Goal: Task Accomplishment & Management: Complete application form

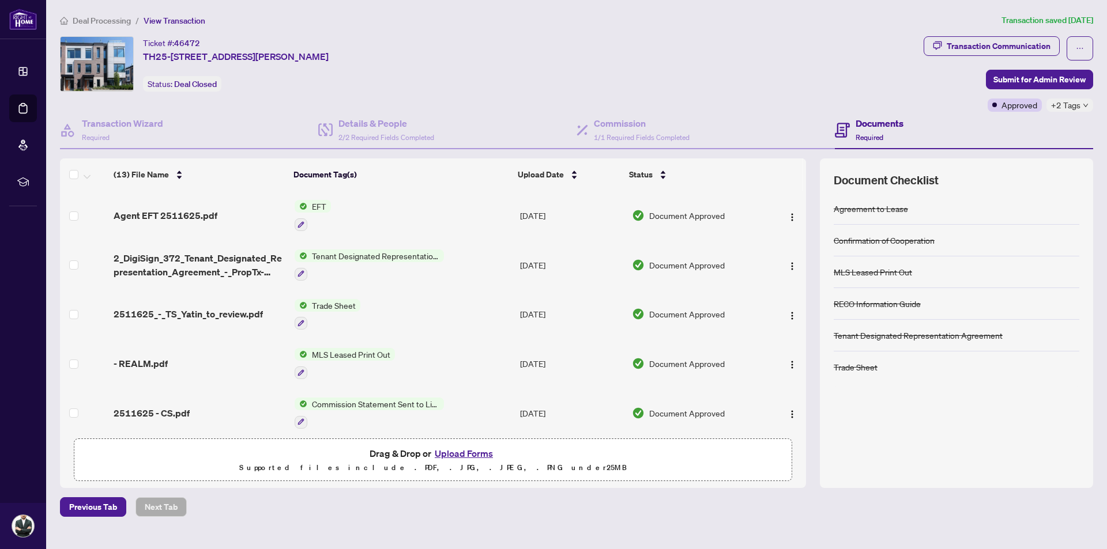
click at [223, 214] on div "Agent EFT 2511625.pdf" at bounding box center [199, 216] width 171 height 14
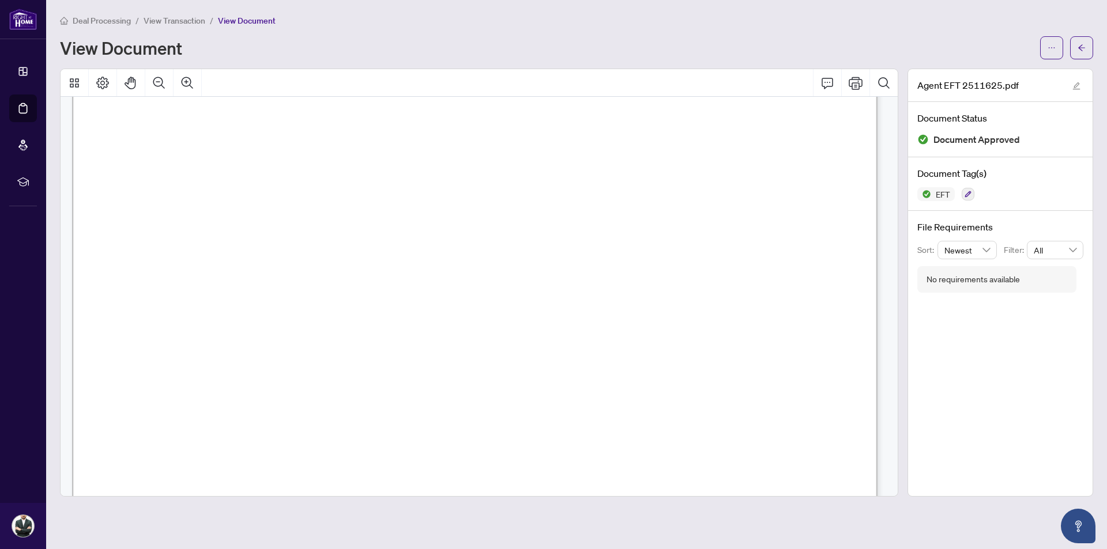
scroll to position [288, 0]
click at [91, 24] on span "Deal Processing" at bounding box center [102, 21] width 58 height 10
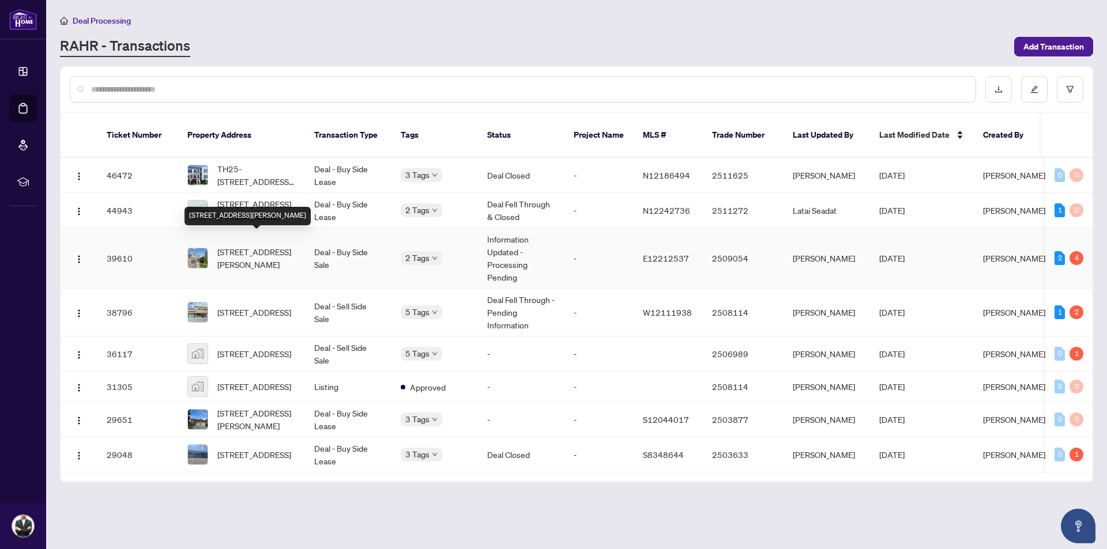
click at [266, 246] on span "[STREET_ADDRESS][PERSON_NAME]" at bounding box center [256, 258] width 78 height 25
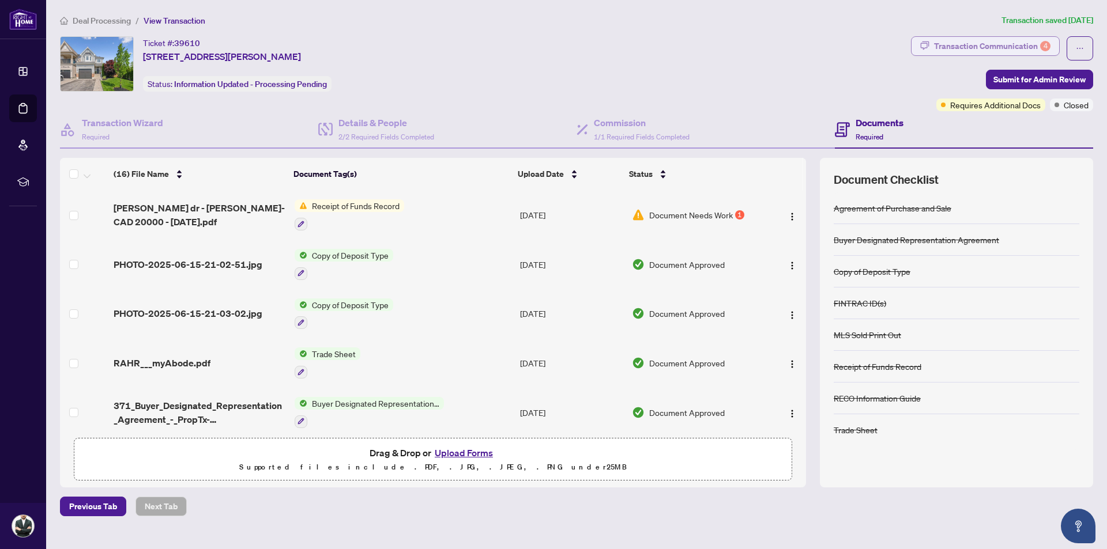
click at [1010, 47] on div "Transaction Communication 4" at bounding box center [992, 46] width 116 height 18
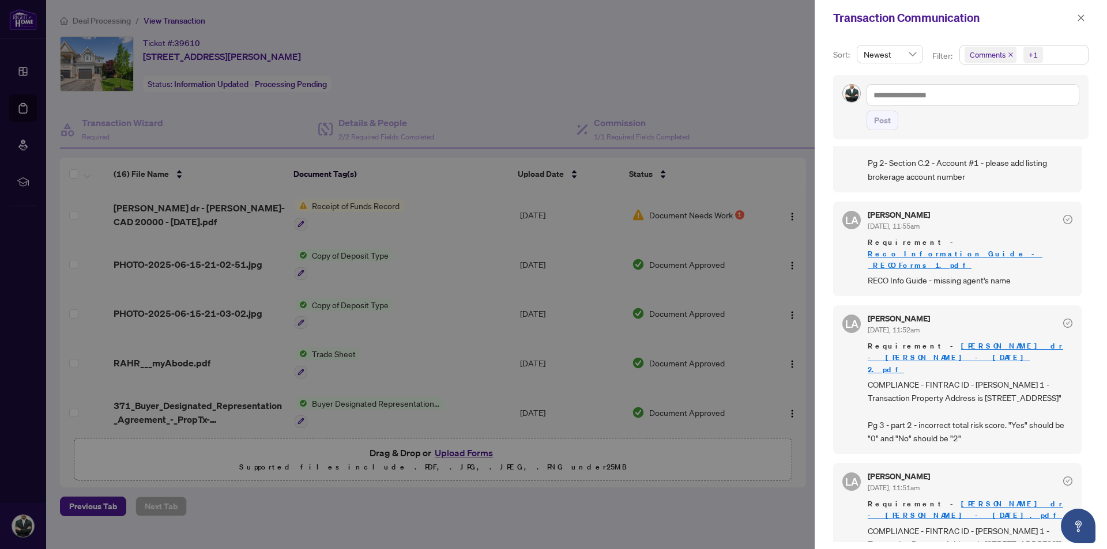
scroll to position [115, 0]
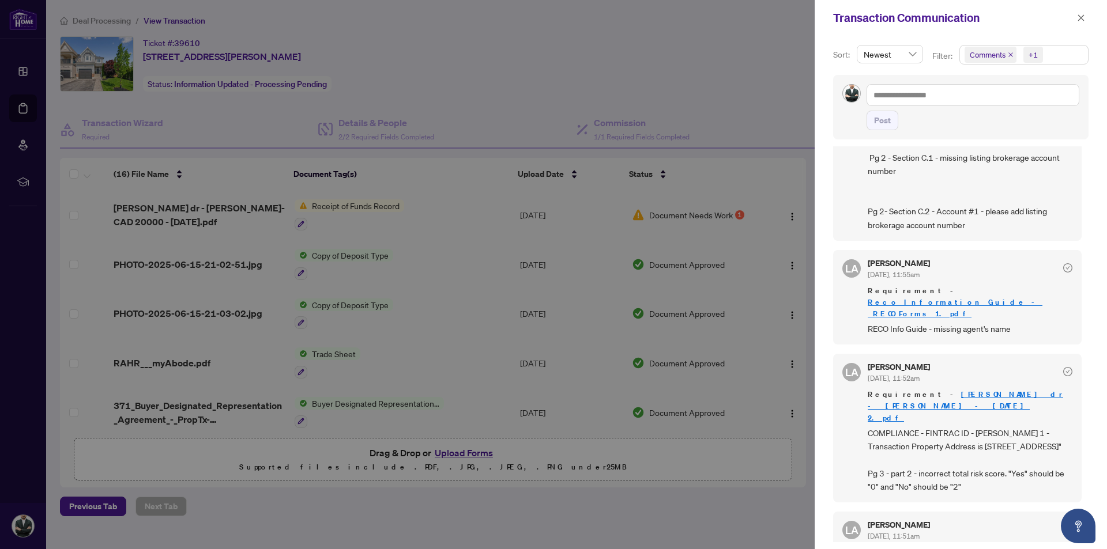
click at [971, 390] on link "[PERSON_NAME] dr - [PERSON_NAME] - [DATE] 2.pdf" at bounding box center [965, 406] width 195 height 33
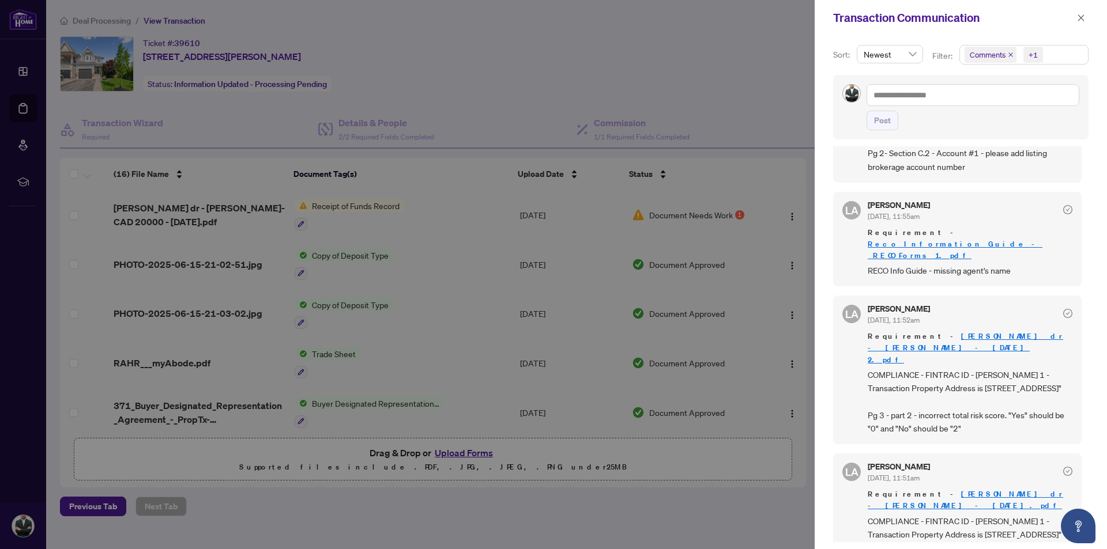
scroll to position [173, 0]
click at [714, 85] on div at bounding box center [553, 274] width 1107 height 549
click at [1087, 20] on button "button" at bounding box center [1081, 18] width 15 height 14
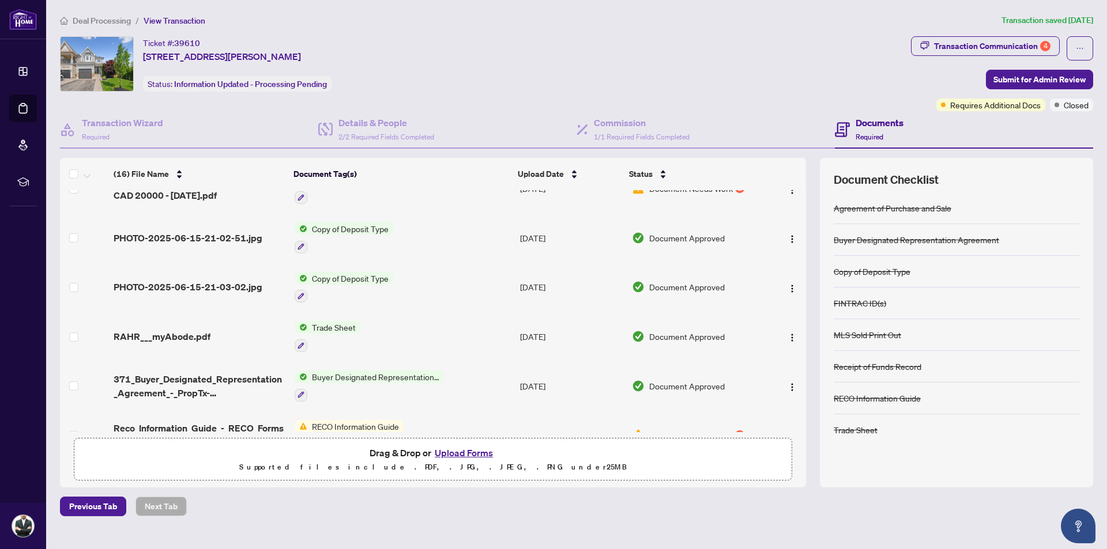
scroll to position [0, 0]
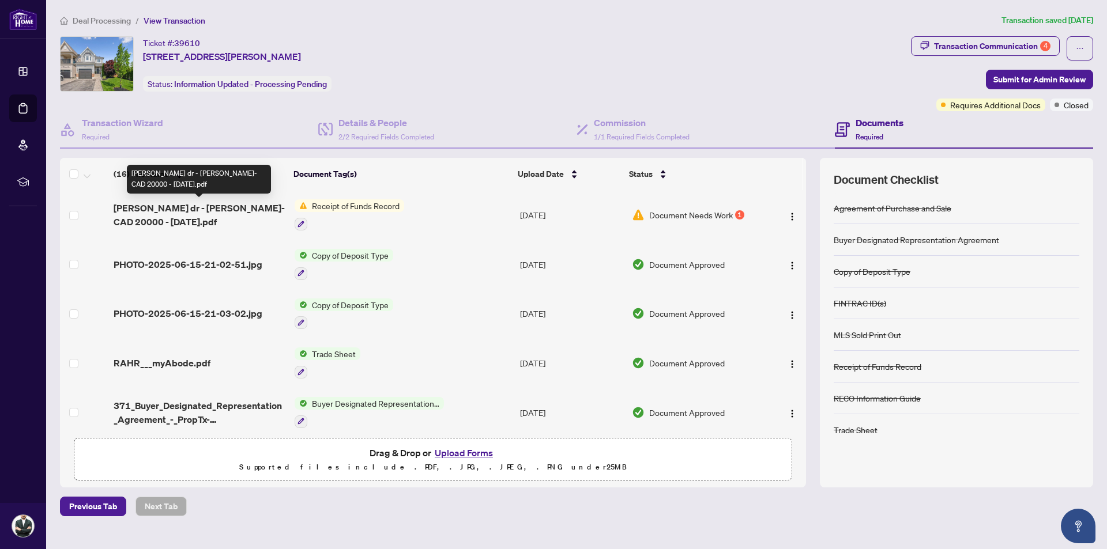
click at [250, 219] on span "[PERSON_NAME] dr - [PERSON_NAME]- CAD 20000 - [DATE].pdf" at bounding box center [199, 215] width 171 height 28
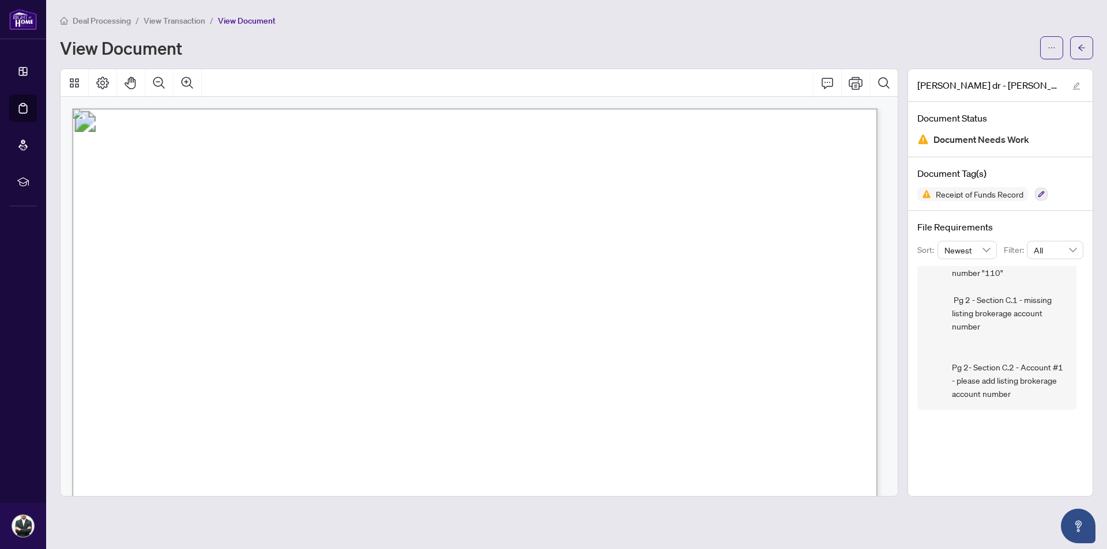
click at [176, 17] on span "View Transaction" at bounding box center [175, 21] width 62 height 10
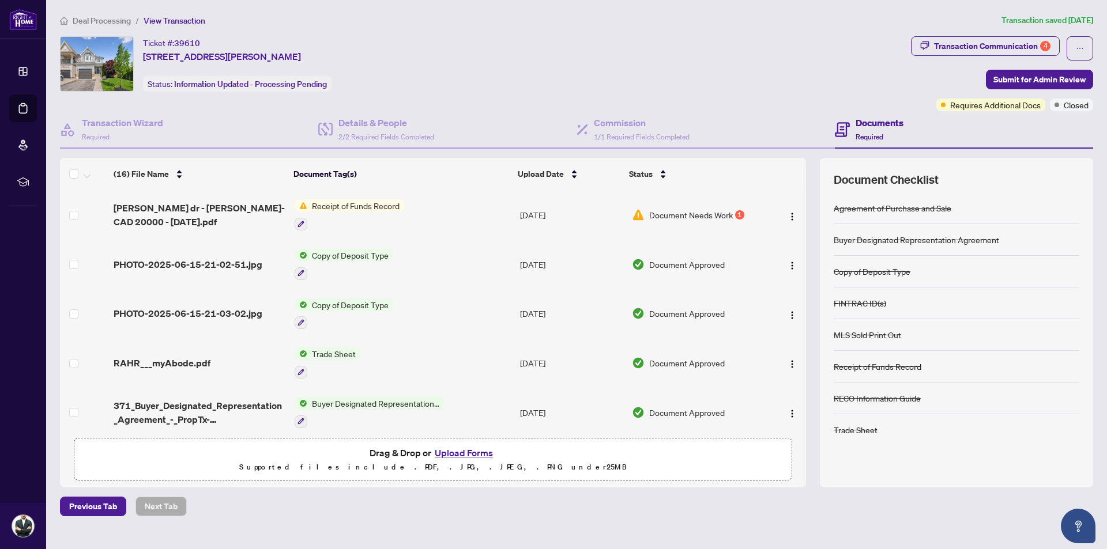
click at [450, 451] on button "Upload Forms" at bounding box center [463, 453] width 65 height 15
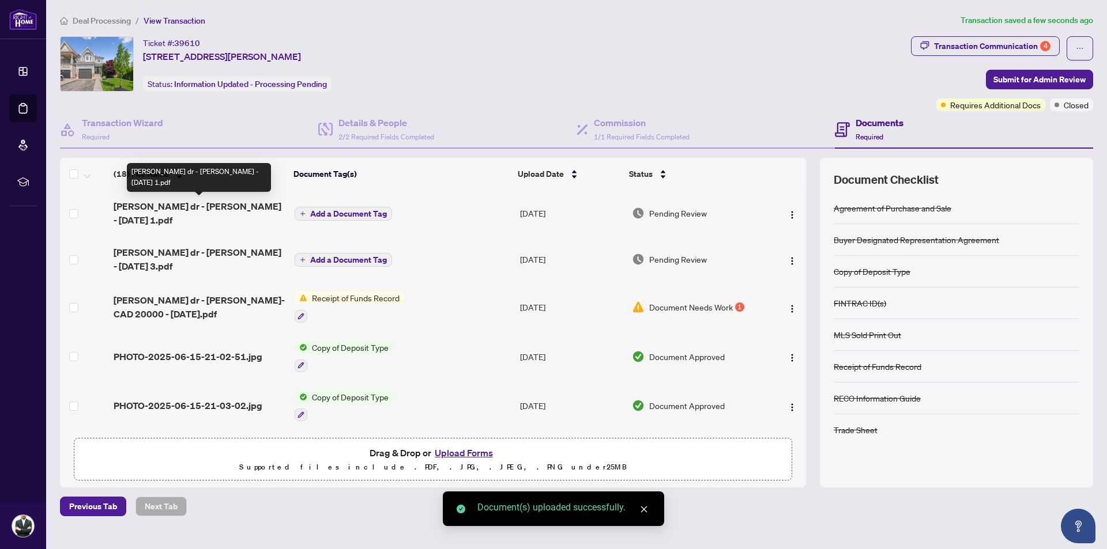
click at [211, 216] on span "[PERSON_NAME] dr - [PERSON_NAME] - [DATE] 1.pdf" at bounding box center [199, 213] width 171 height 28
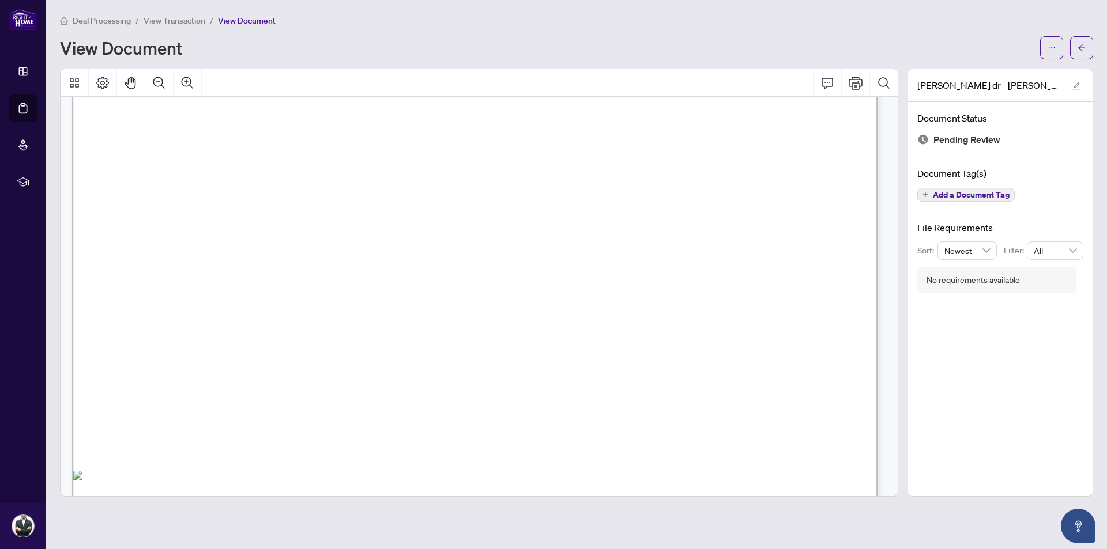
scroll to position [2710, 0]
click at [185, 17] on span "View Transaction" at bounding box center [175, 21] width 62 height 10
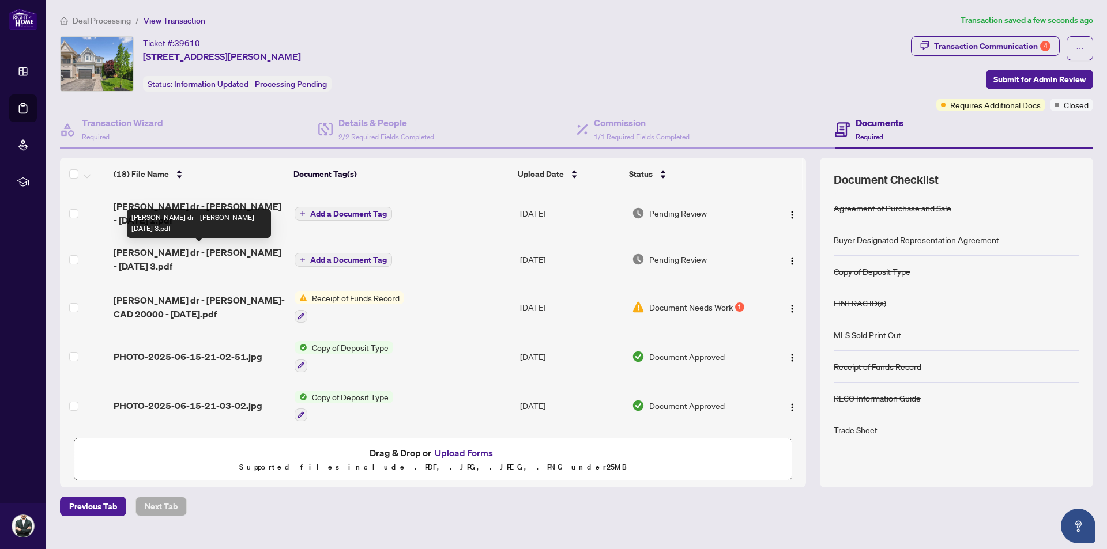
click at [201, 255] on span "[PERSON_NAME] dr - [PERSON_NAME] - [DATE] 3.pdf" at bounding box center [199, 260] width 171 height 28
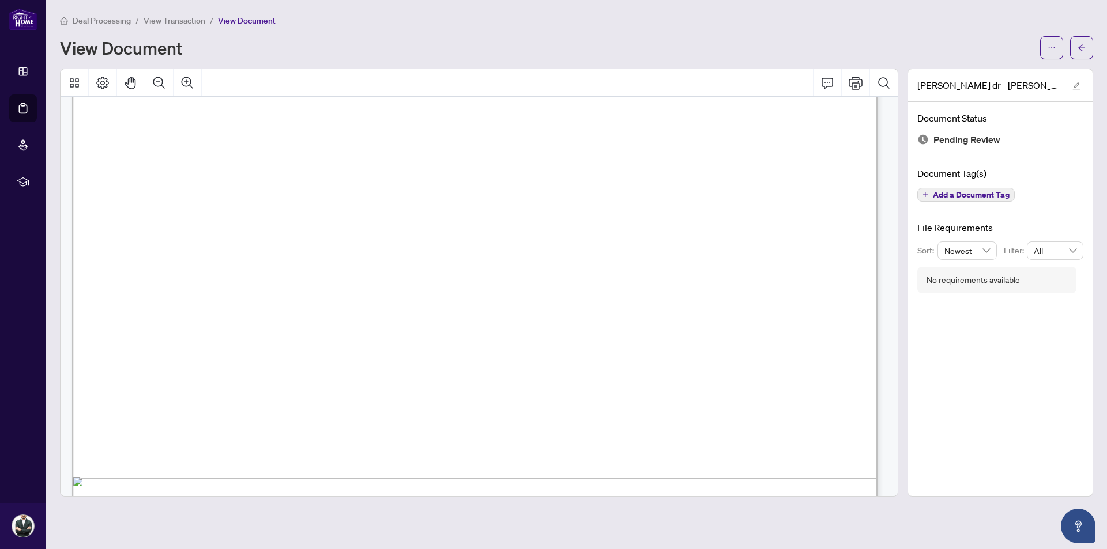
scroll to position [2825, 0]
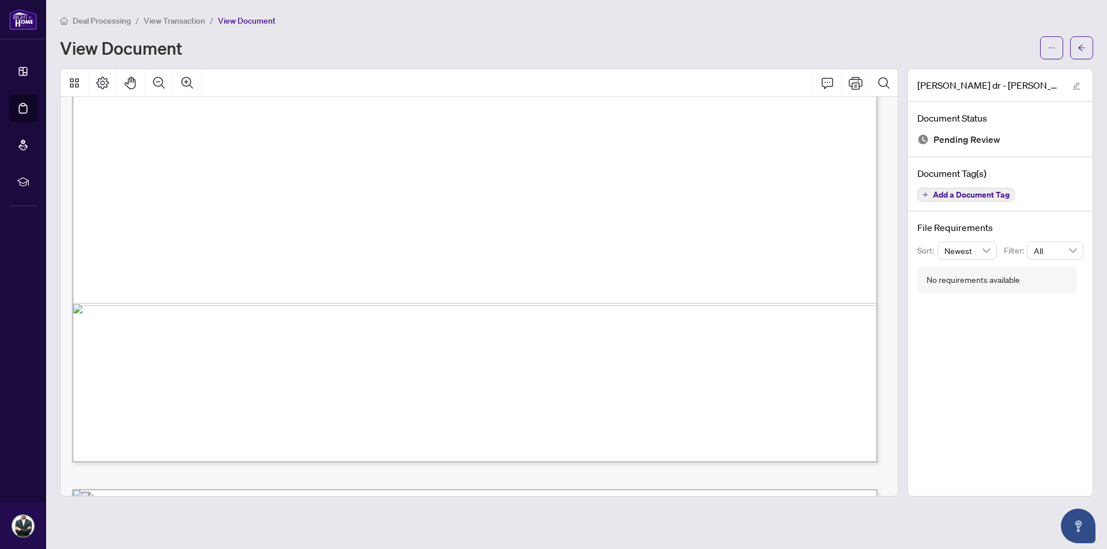
click at [165, 20] on span "View Transaction" at bounding box center [175, 21] width 62 height 10
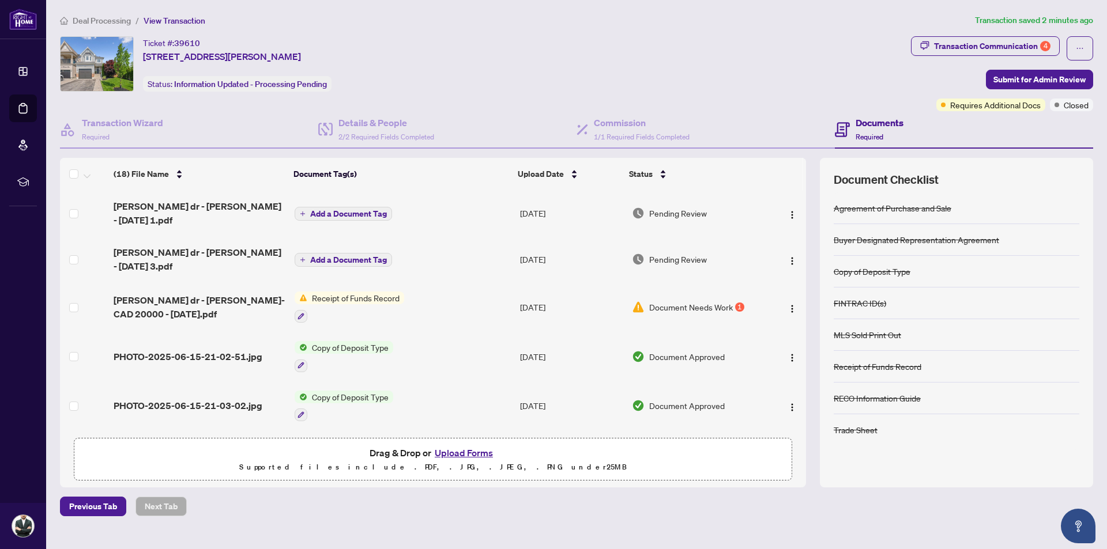
click at [457, 453] on button "Upload Forms" at bounding box center [463, 453] width 65 height 15
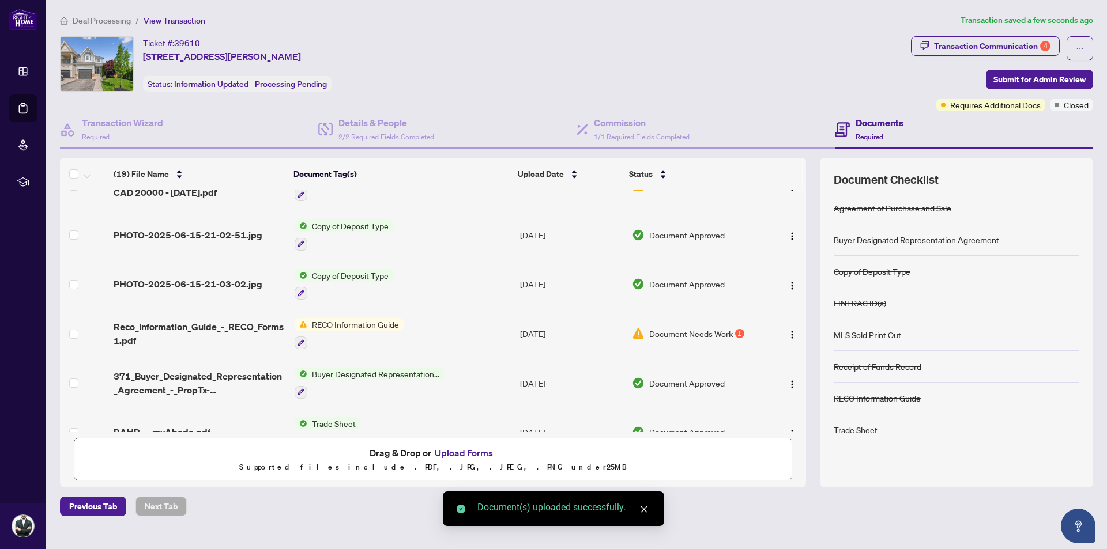
scroll to position [173, 0]
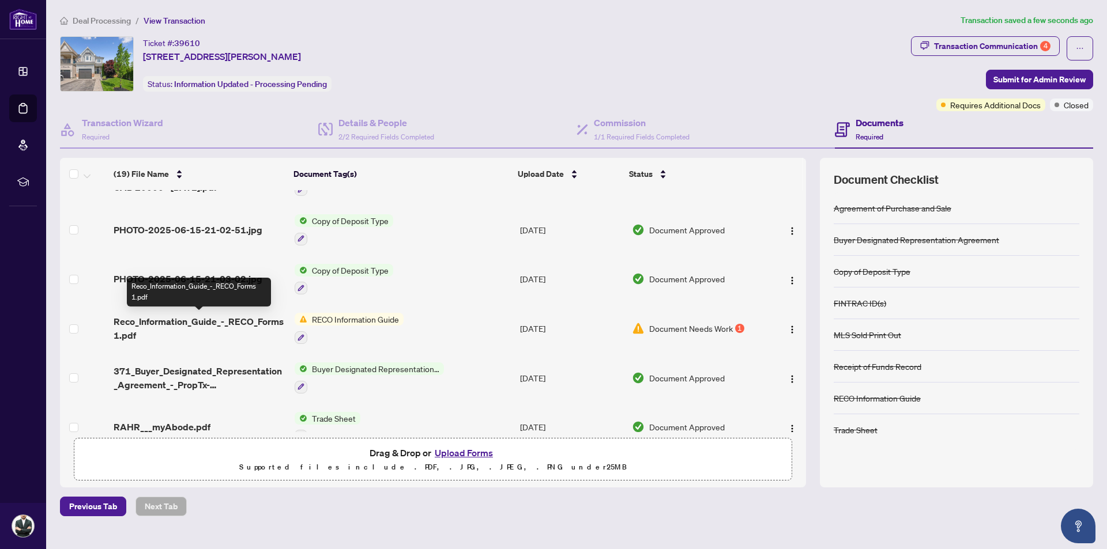
click at [181, 325] on span "Reco_Information_Guide_-_RECO_Forms 1.pdf" at bounding box center [199, 329] width 171 height 28
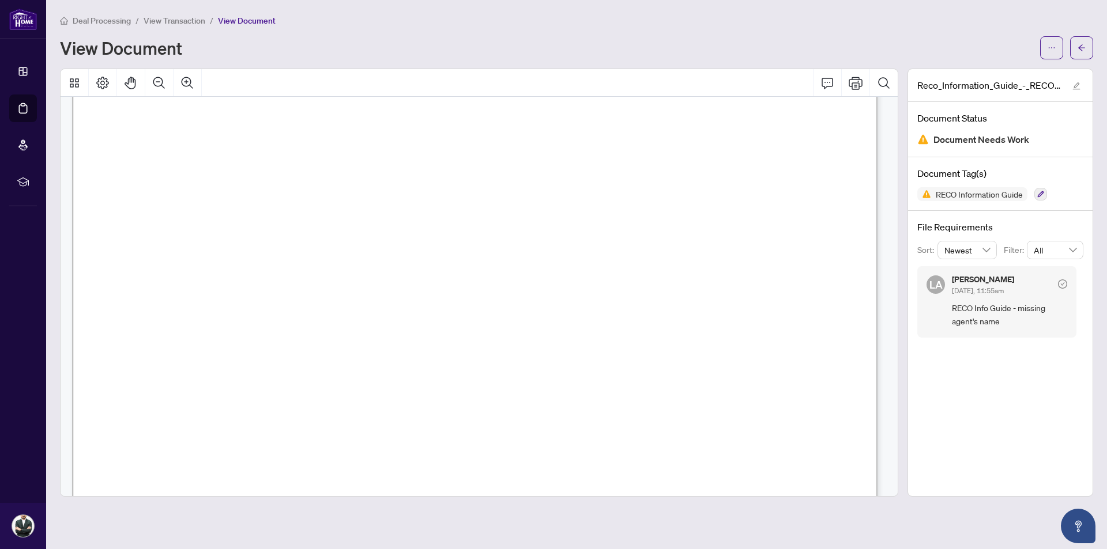
scroll to position [13182, 0]
click at [853, 89] on button "Print" at bounding box center [856, 83] width 28 height 28
click at [160, 22] on span "View Transaction" at bounding box center [175, 21] width 62 height 10
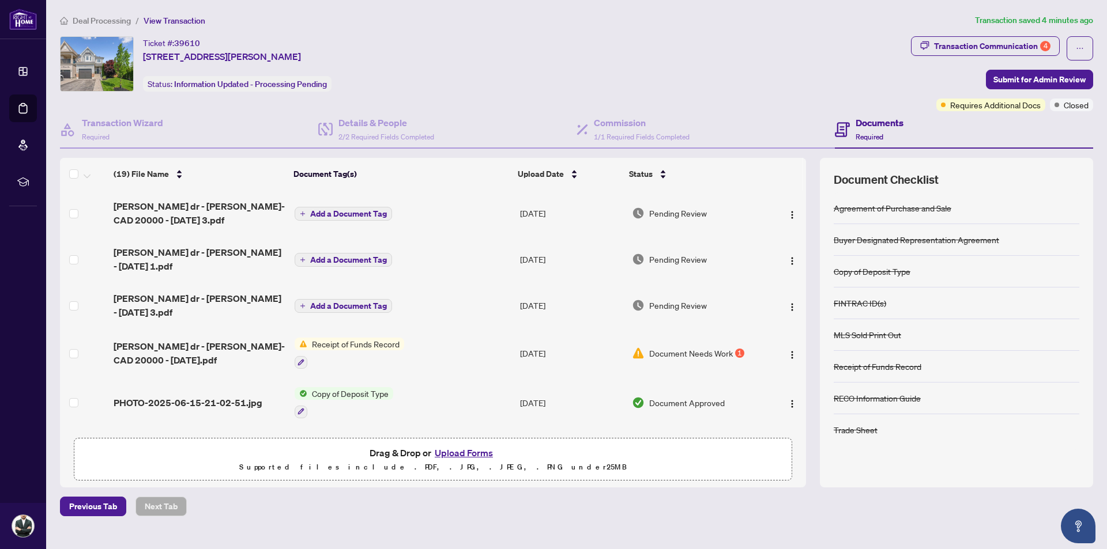
click at [472, 455] on button "Upload Forms" at bounding box center [463, 453] width 65 height 15
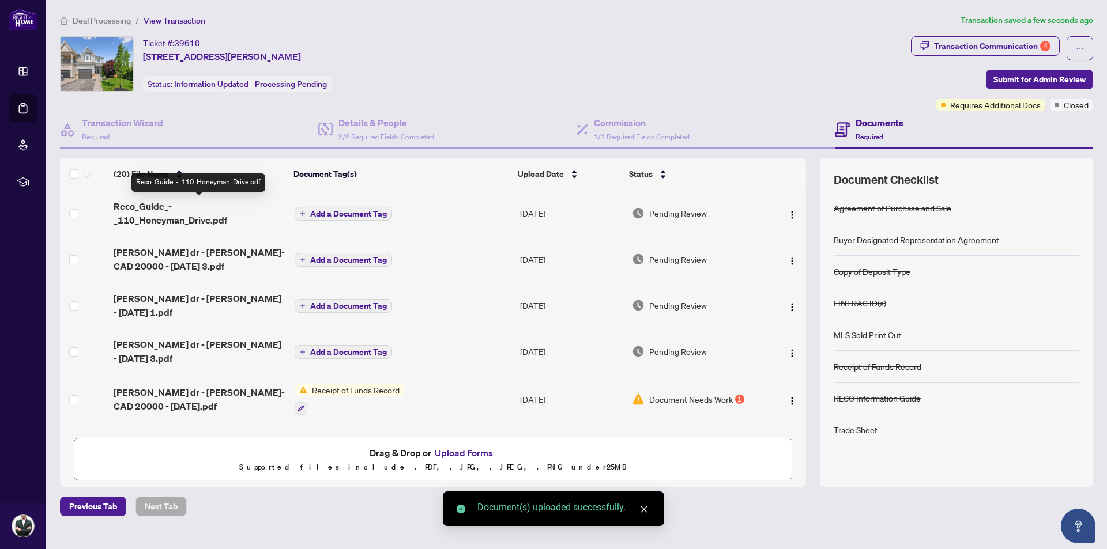
click at [194, 210] on span "Reco_Guide_-_110_Honeyman_Drive.pdf" at bounding box center [199, 213] width 171 height 28
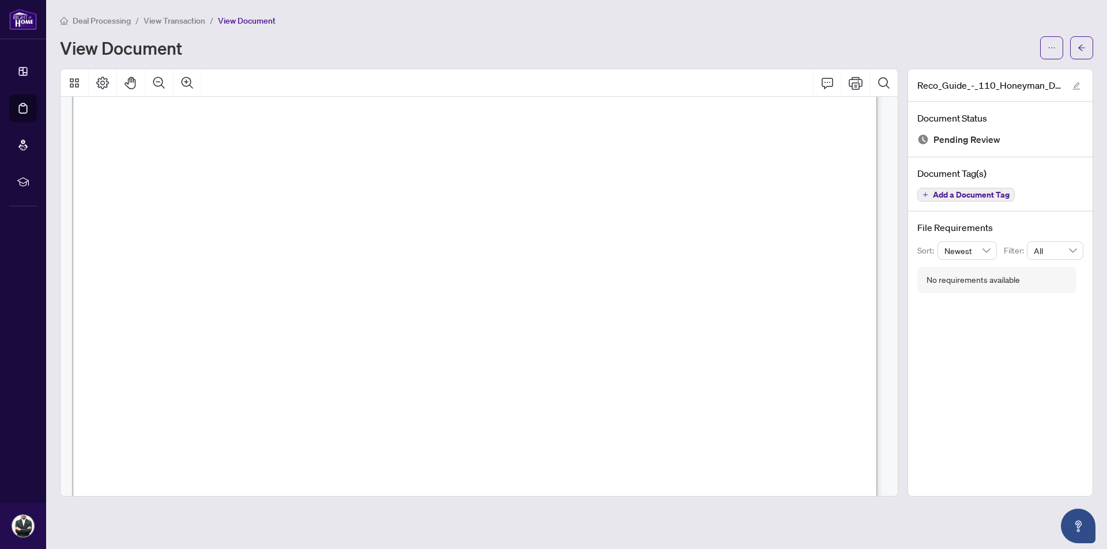
scroll to position [12982, 0]
click at [161, 18] on span "View Transaction" at bounding box center [175, 21] width 62 height 10
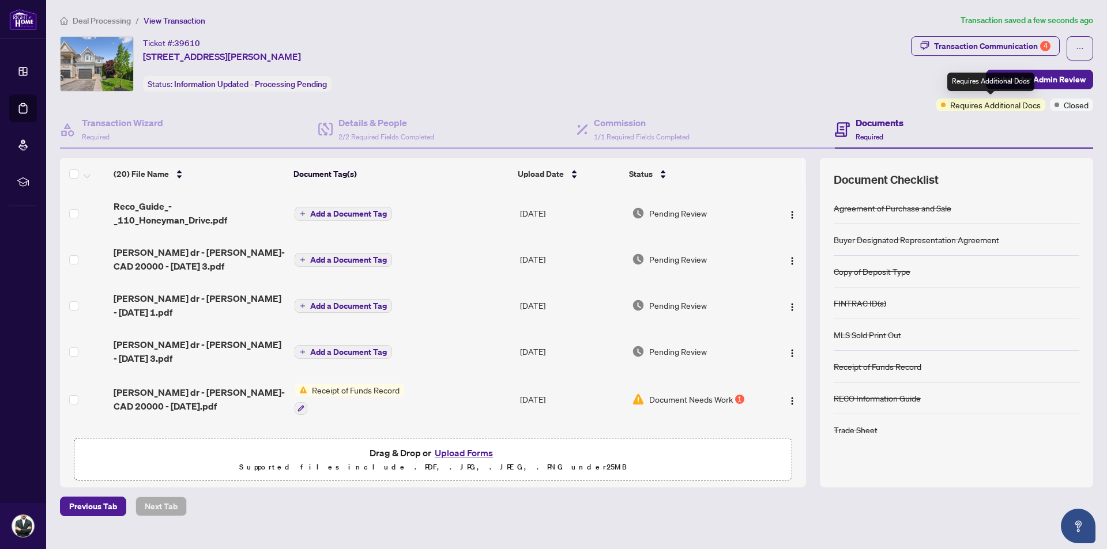
click at [1007, 87] on div "Requires Additional Docs" at bounding box center [990, 82] width 87 height 18
click at [1079, 85] on span "Submit for Admin Review" at bounding box center [1039, 79] width 92 height 18
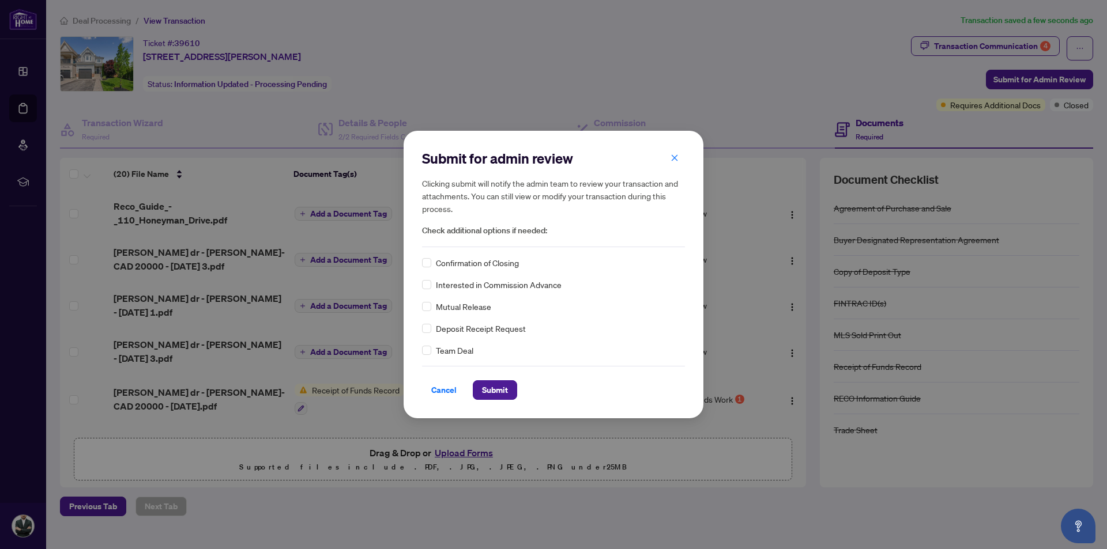
click at [462, 266] on span "Confirmation of Closing" at bounding box center [477, 263] width 83 height 13
click at [432, 266] on div "Confirmation of Closing" at bounding box center [553, 263] width 263 height 13
click at [491, 387] on span "Submit" at bounding box center [495, 390] width 26 height 18
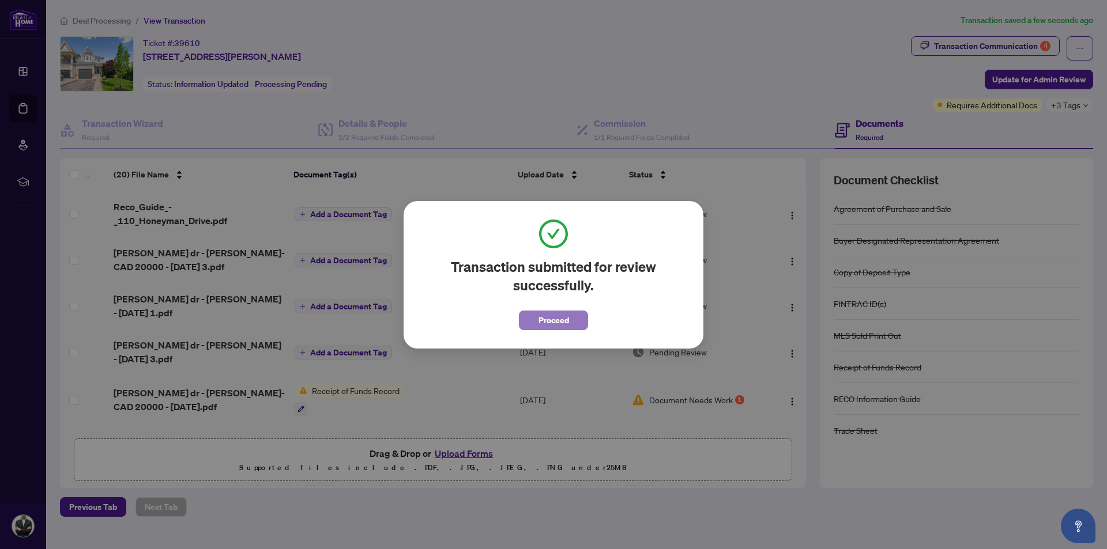
click at [552, 317] on span "Proceed" at bounding box center [553, 320] width 31 height 18
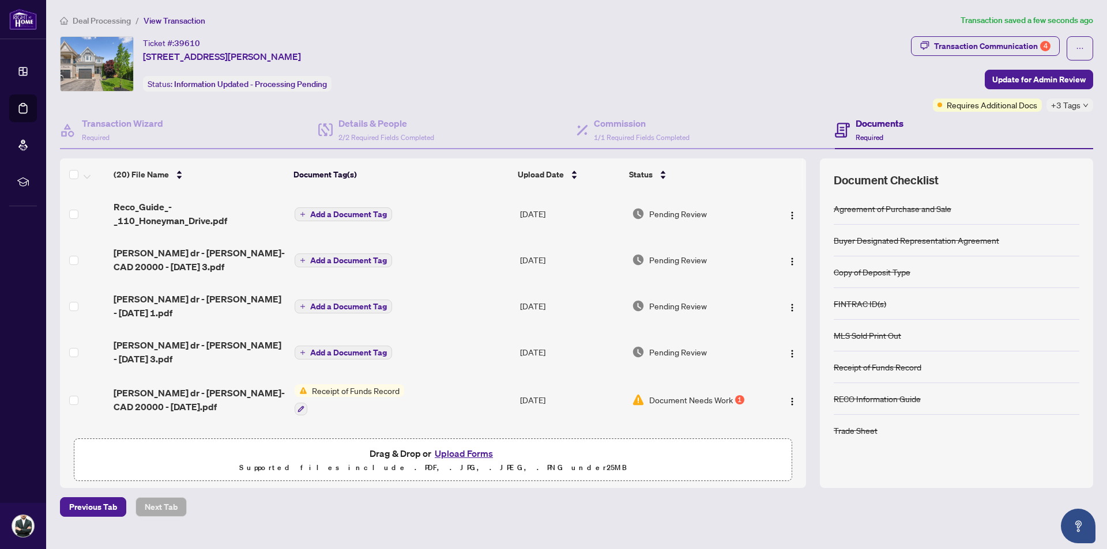
click at [118, 20] on span "Deal Processing" at bounding box center [102, 21] width 58 height 10
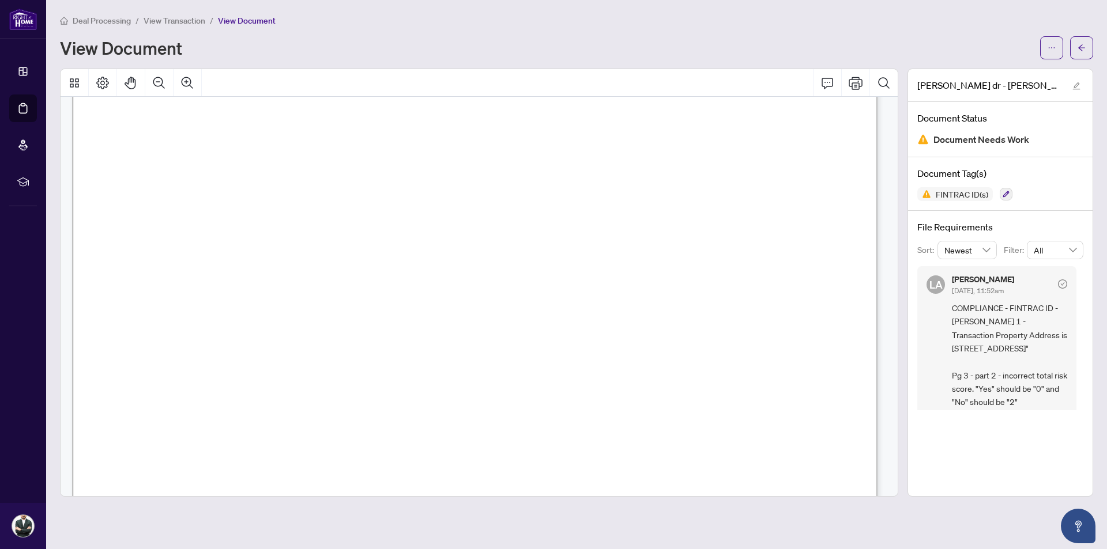
scroll to position [58, 0]
